Goal: Navigation & Orientation: Find specific page/section

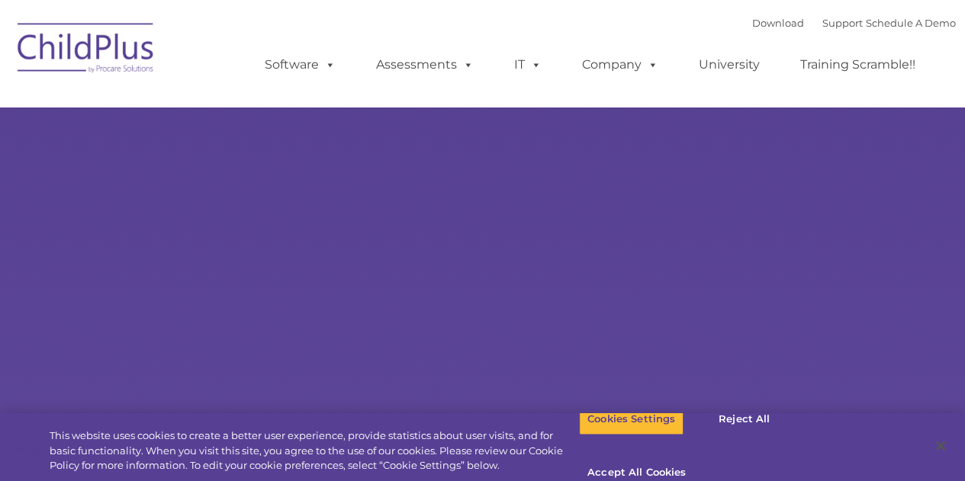
select select "MEDIUM"
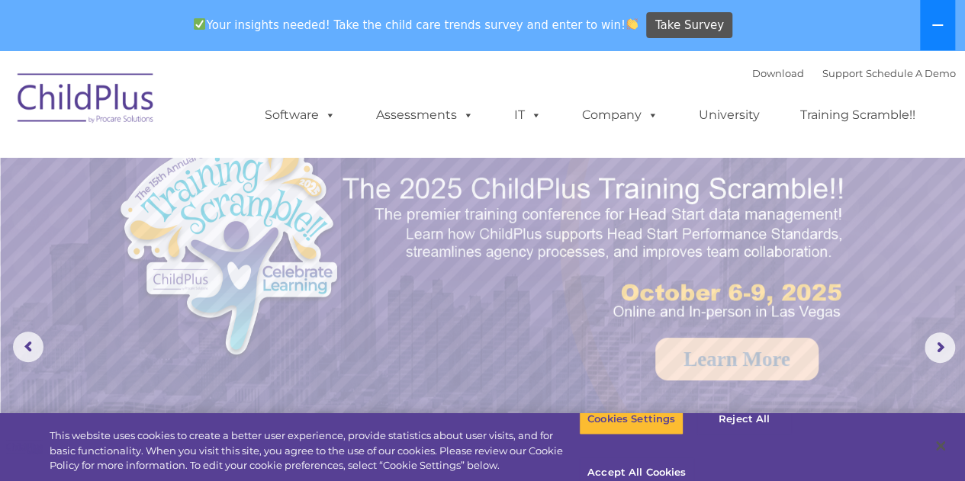
click at [935, 19] on icon at bounding box center [937, 25] width 12 height 12
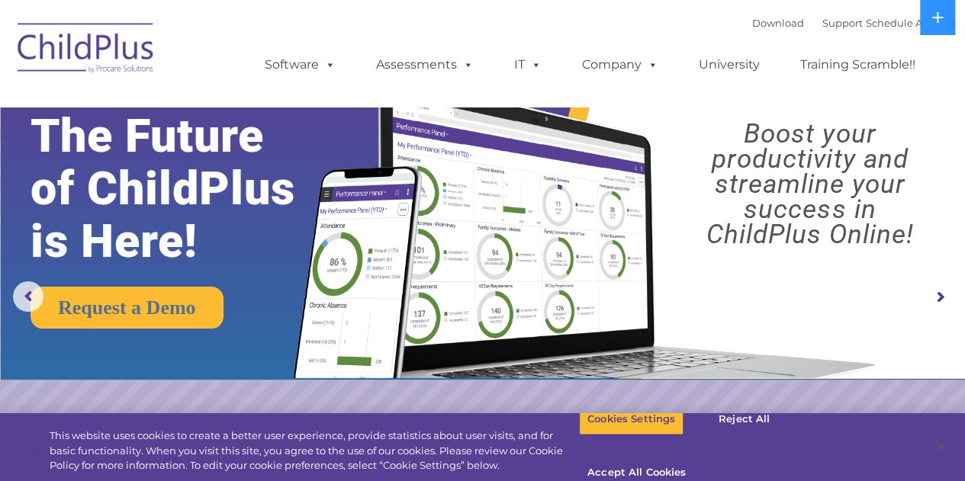
click at [104, 47] on img at bounding box center [86, 50] width 153 height 76
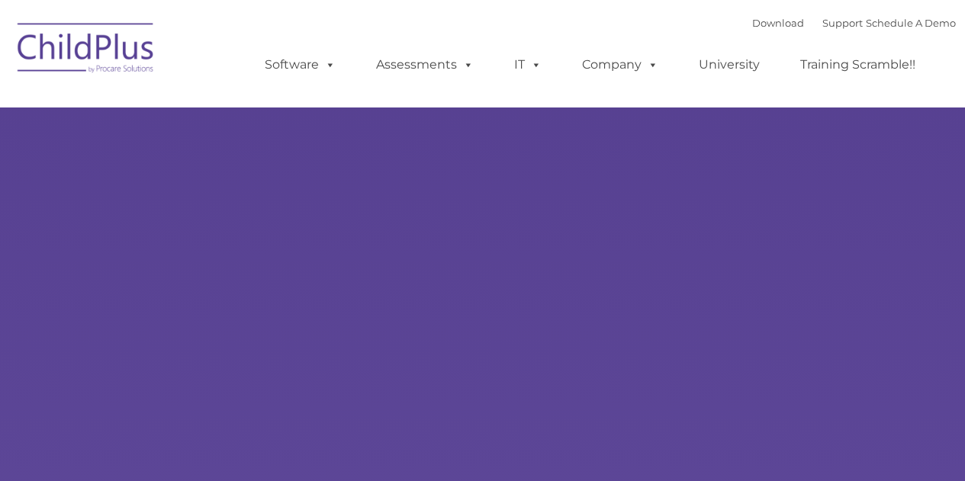
type input ""
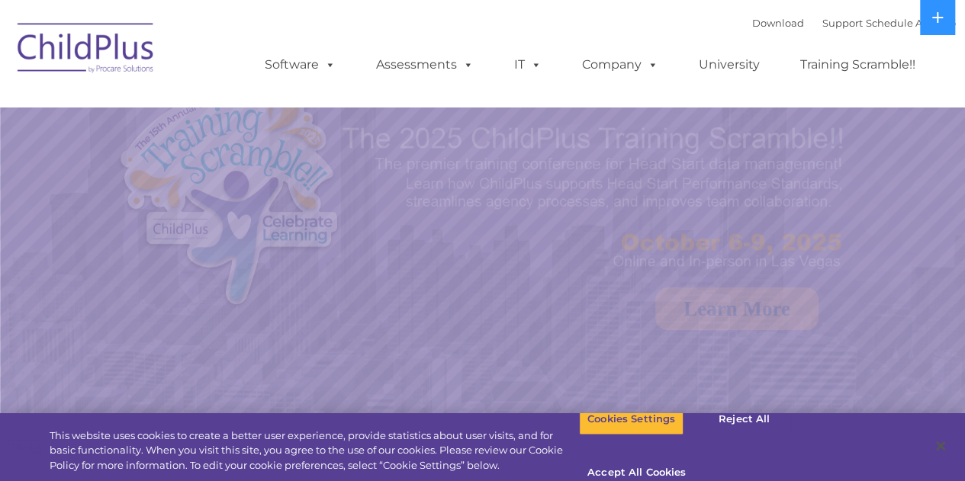
select select "MEDIUM"
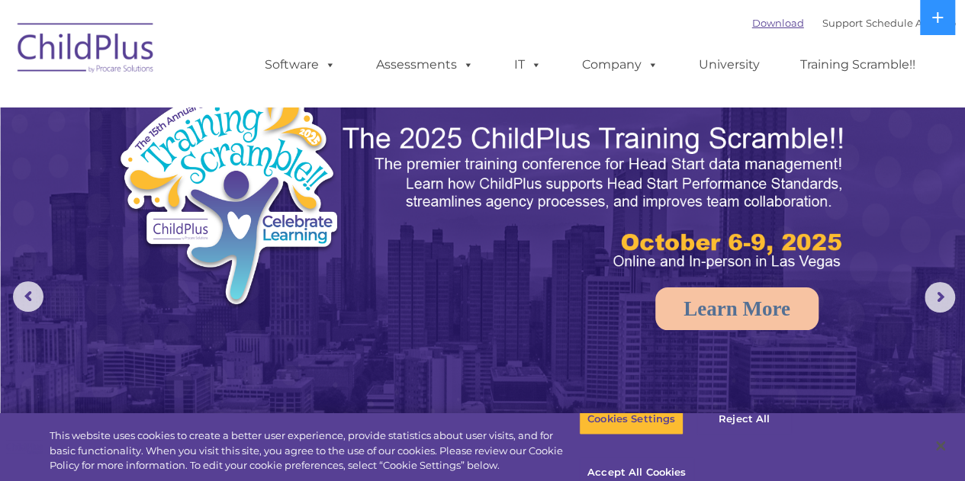
click at [760, 25] on link "Download" at bounding box center [778, 23] width 52 height 12
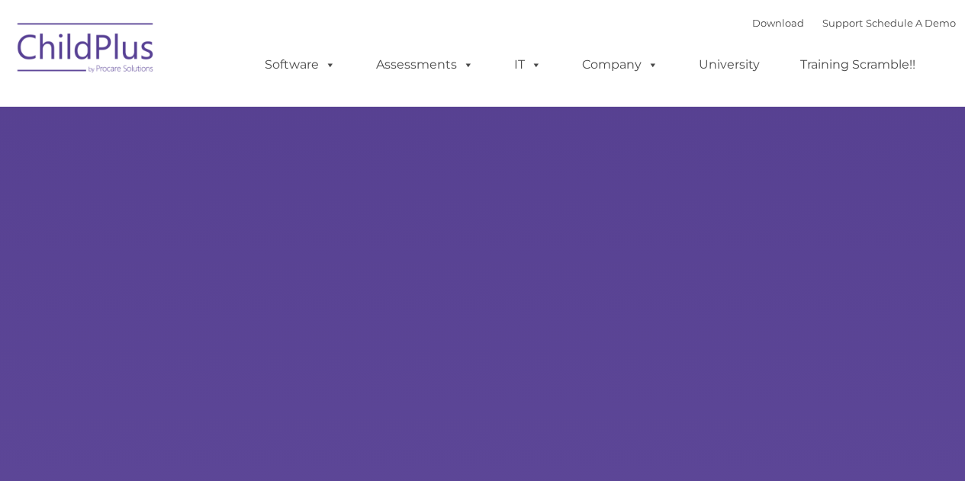
type input ""
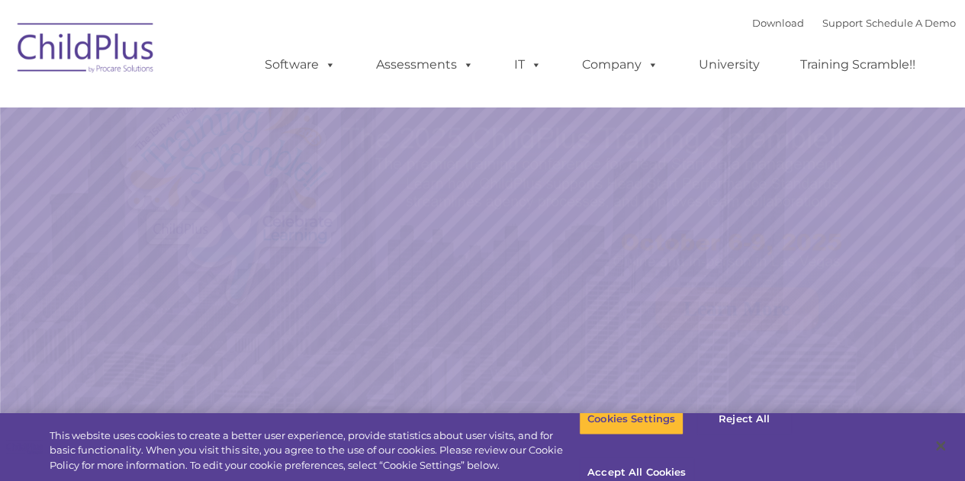
select select "MEDIUM"
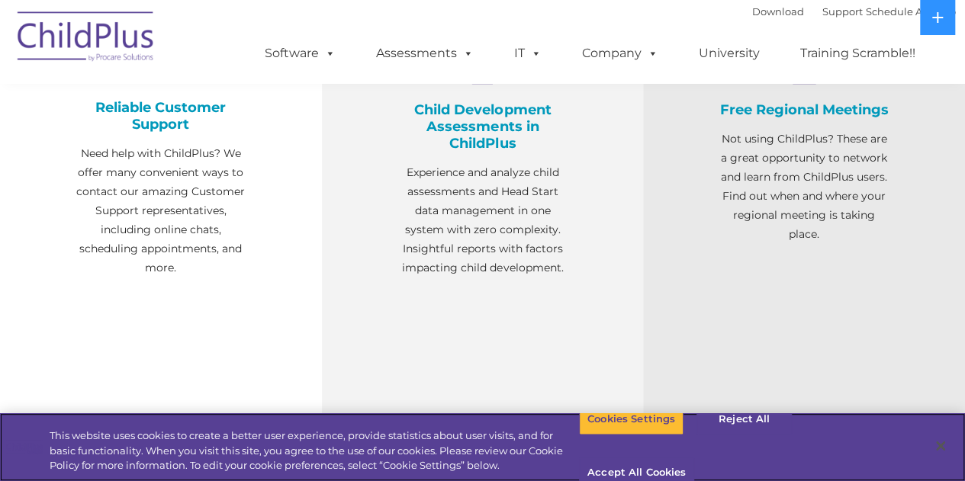
scroll to position [644, 0]
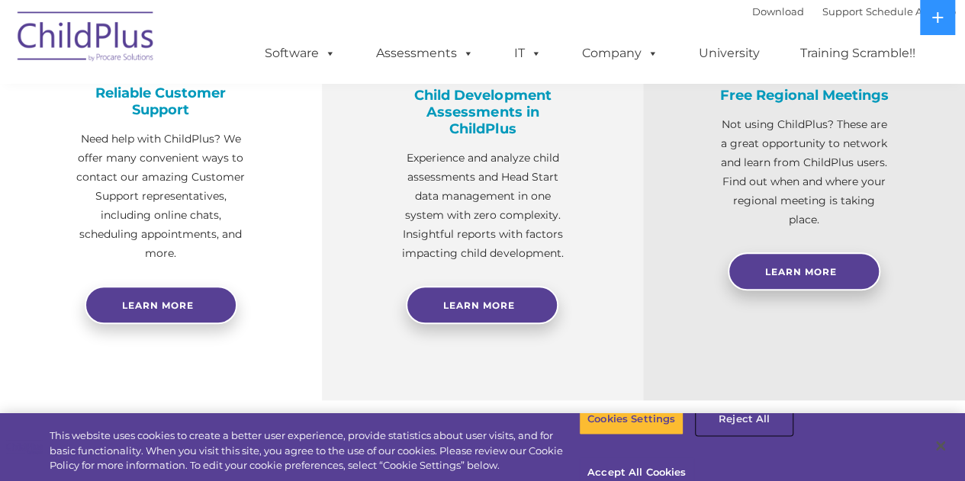
click at [738, 435] on button "Reject All" at bounding box center [743, 419] width 95 height 32
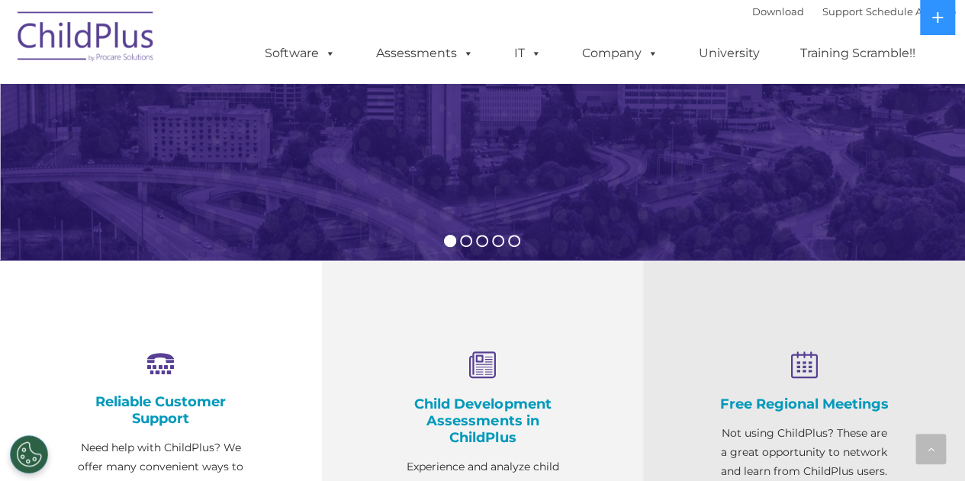
scroll to position [0, 0]
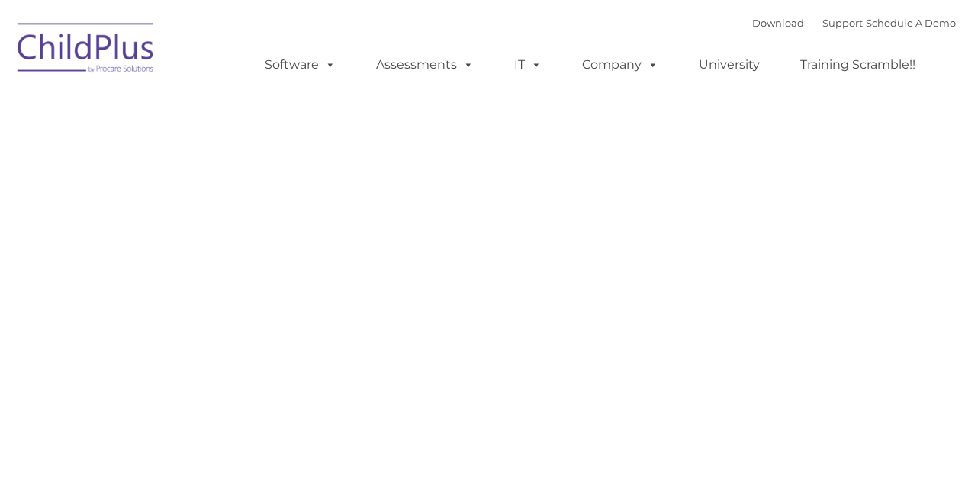
type input ""
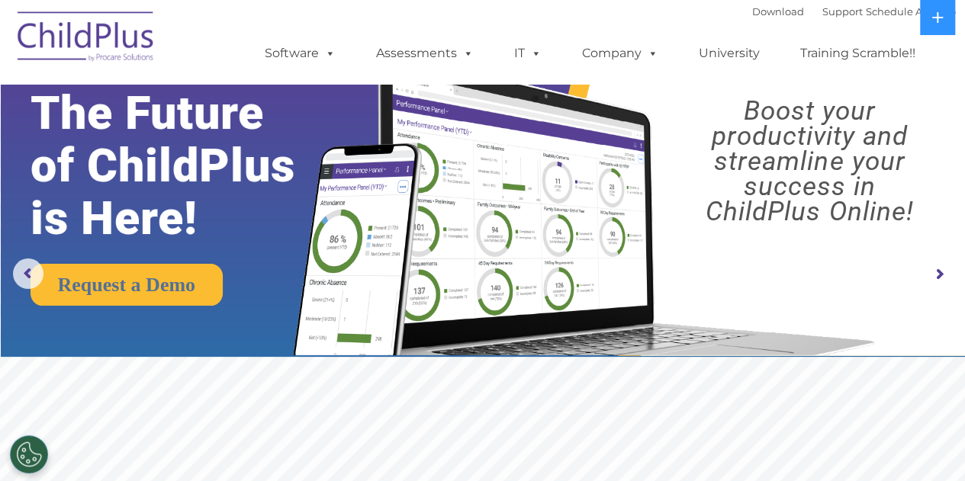
click at [682, 247] on img at bounding box center [580, 191] width 605 height 327
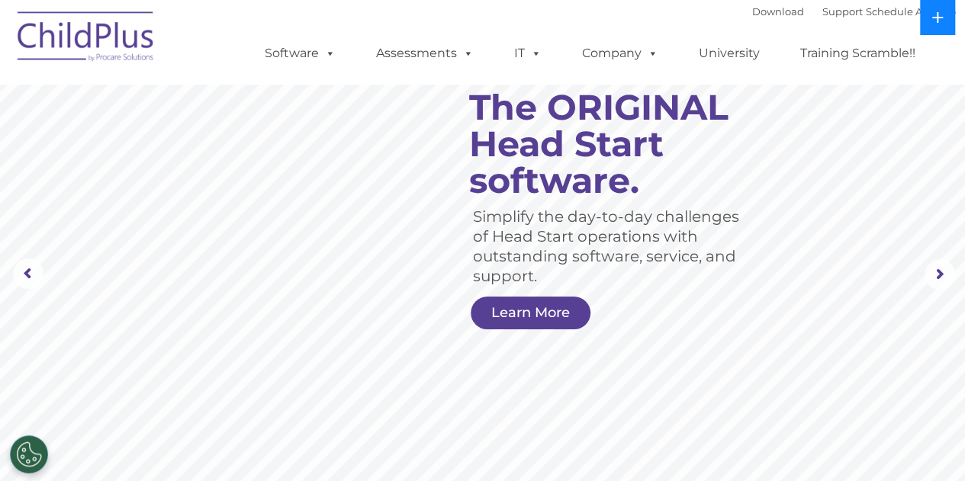
click at [940, 23] on icon at bounding box center [937, 17] width 12 height 12
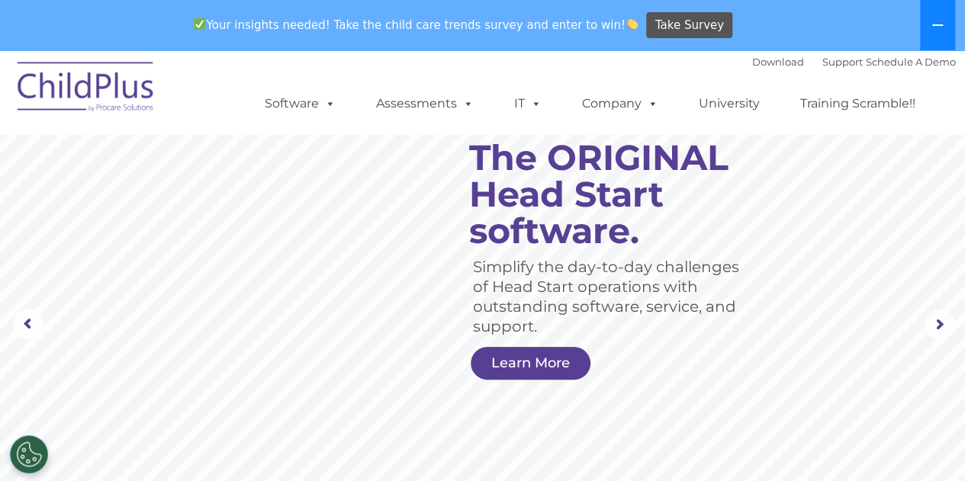
click at [936, 21] on icon at bounding box center [937, 25] width 12 height 12
